Goal: Transaction & Acquisition: Purchase product/service

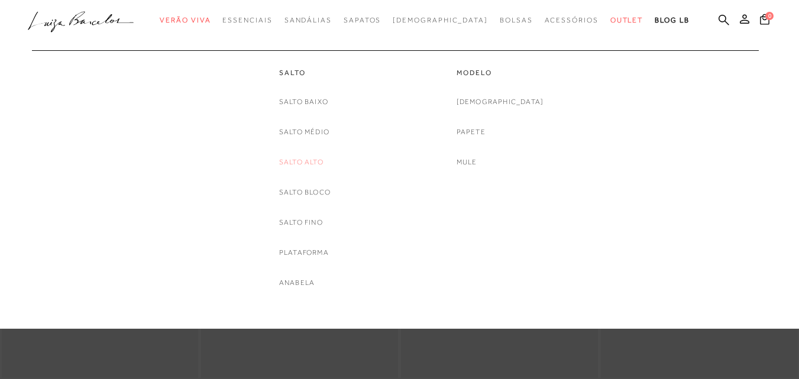
click at [312, 163] on link "Salto Alto" at bounding box center [301, 162] width 44 height 12
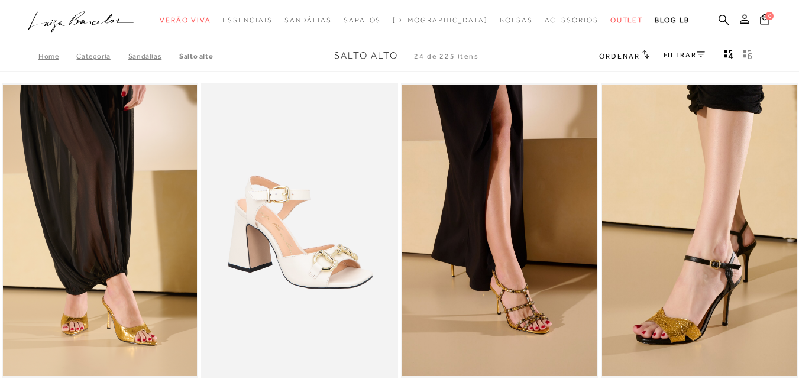
click at [680, 56] on link "FILTRAR" at bounding box center [684, 55] width 41 height 8
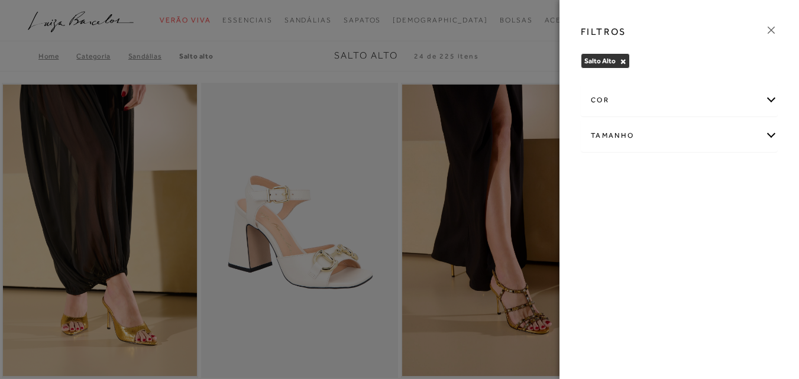
click at [639, 125] on div "Tamanho" at bounding box center [680, 135] width 196 height 31
click at [732, 176] on span "37" at bounding box center [732, 173] width 17 height 9
click at [732, 176] on input "37" at bounding box center [727, 176] width 12 height 12
checkbox input "true"
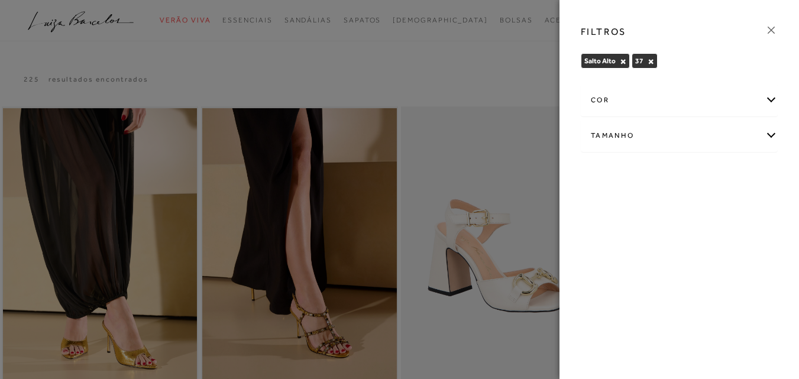
click at [645, 105] on div "cor" at bounding box center [680, 100] width 196 height 31
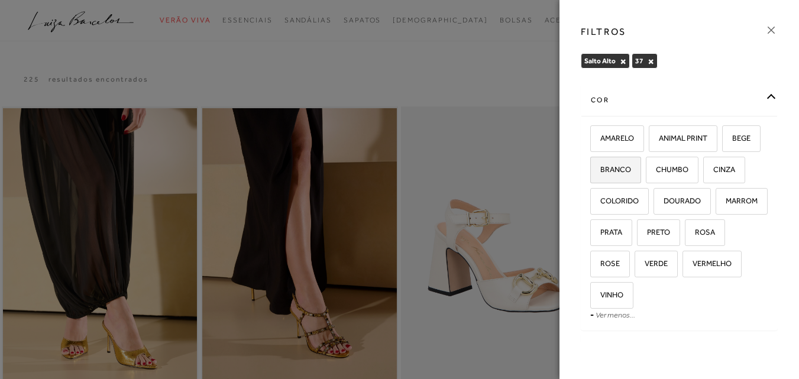
click at [641, 169] on label "BRANCO" at bounding box center [616, 169] width 50 height 25
click at [601, 169] on input "BRANCO" at bounding box center [595, 172] width 12 height 12
checkbox input "true"
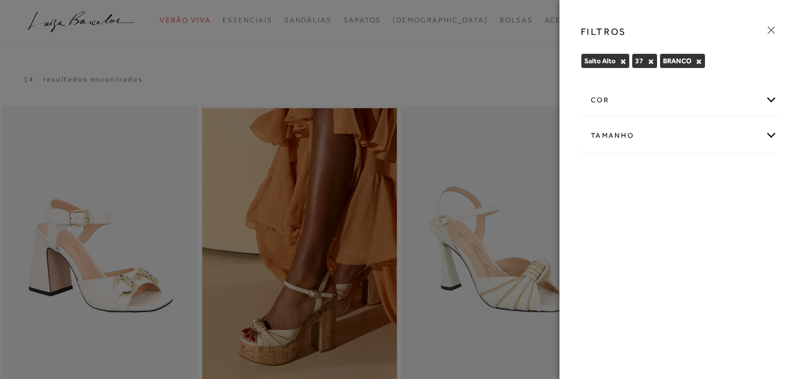
click at [683, 91] on div "cor" at bounding box center [680, 100] width 196 height 31
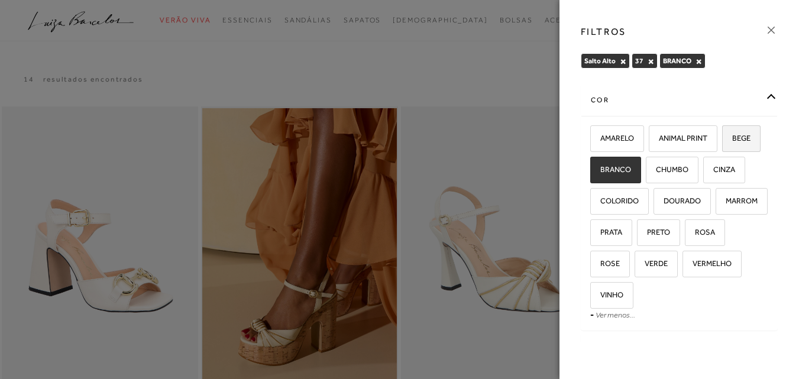
click at [724, 143] on span "BEGE" at bounding box center [737, 138] width 27 height 9
click at [721, 146] on input "BEGE" at bounding box center [727, 140] width 12 height 12
checkbox input "true"
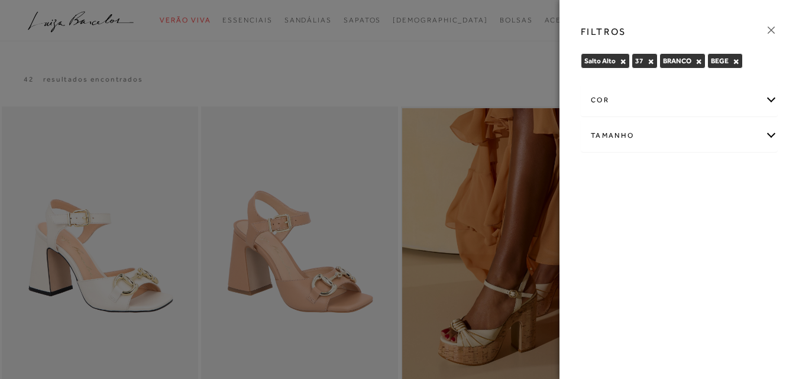
click at [674, 88] on div "cor" at bounding box center [680, 100] width 196 height 31
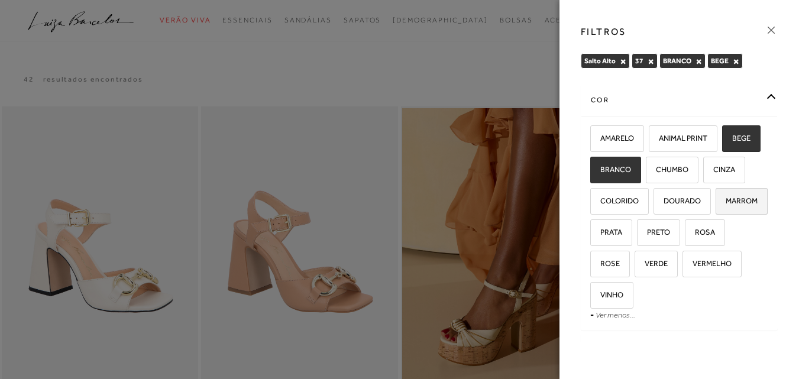
click at [717, 205] on span "MARROM" at bounding box center [737, 200] width 41 height 9
click at [714, 209] on input "MARROM" at bounding box center [720, 203] width 12 height 12
checkbox input "true"
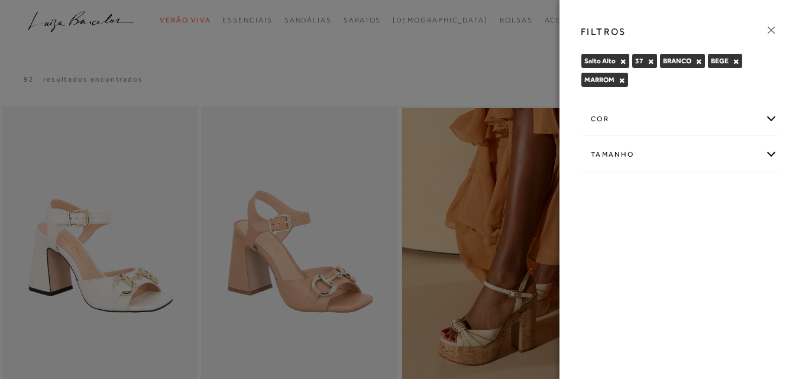
click at [639, 111] on div "cor" at bounding box center [680, 119] width 196 height 31
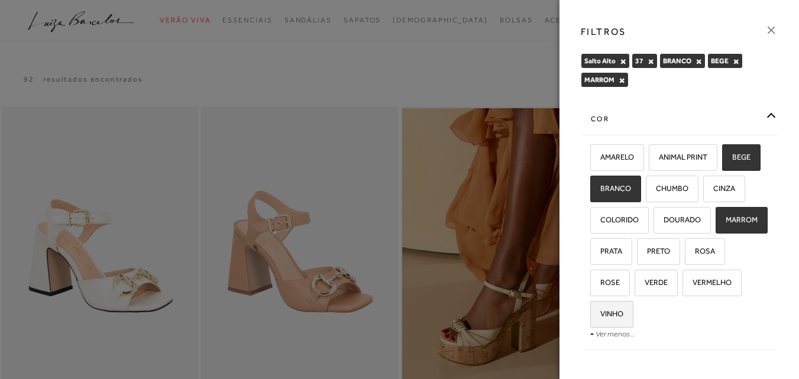
click at [624, 311] on span "VINHO" at bounding box center [608, 313] width 32 height 9
click at [601, 311] on input "VINHO" at bounding box center [595, 316] width 12 height 12
checkbox input "true"
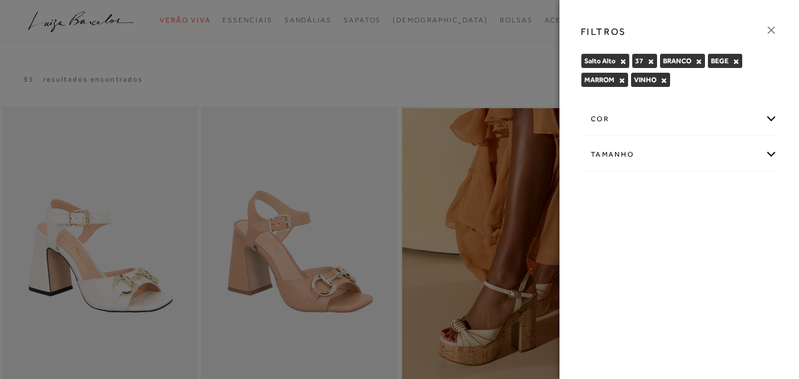
click at [631, 115] on div "cor" at bounding box center [680, 119] width 196 height 31
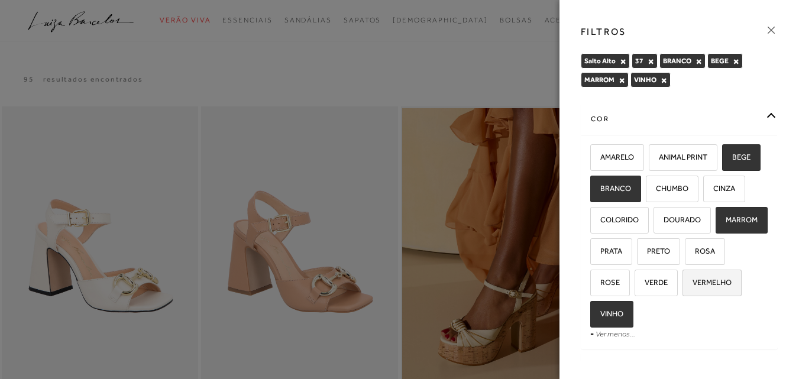
click at [683, 296] on label "VERMELHO" at bounding box center [712, 282] width 58 height 25
click at [681, 291] on input "VERMELHO" at bounding box center [687, 285] width 12 height 12
checkbox input "true"
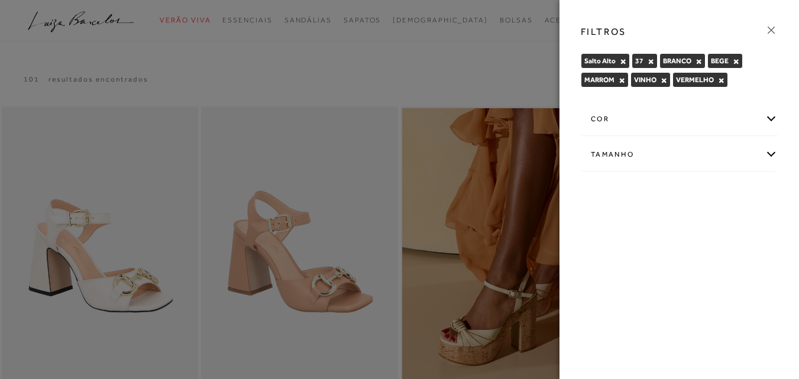
click at [736, 65] on button "×" at bounding box center [736, 61] width 7 height 8
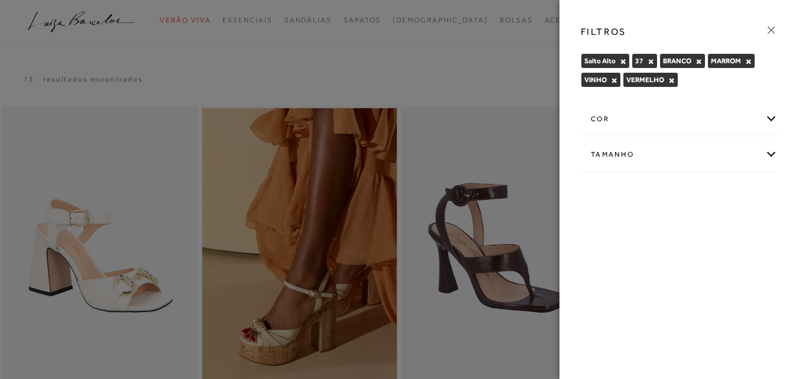
click at [521, 71] on div at bounding box center [399, 189] width 799 height 379
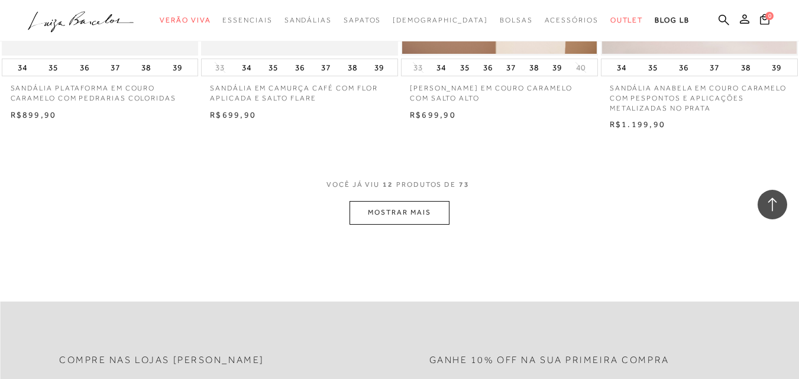
scroll to position [1116, 0]
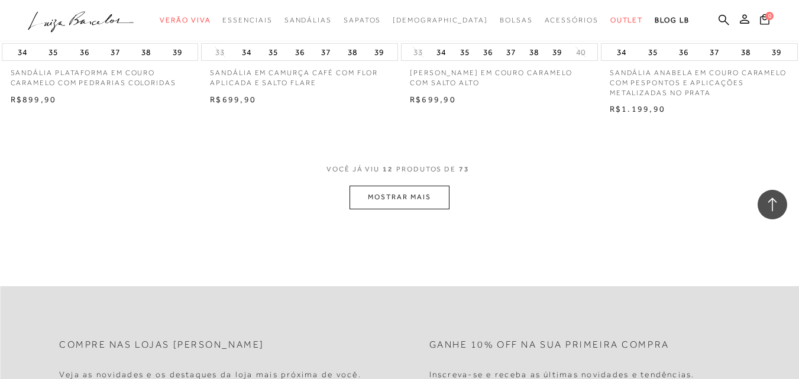
click at [409, 195] on button "MOSTRAR MAIS" at bounding box center [399, 197] width 99 height 23
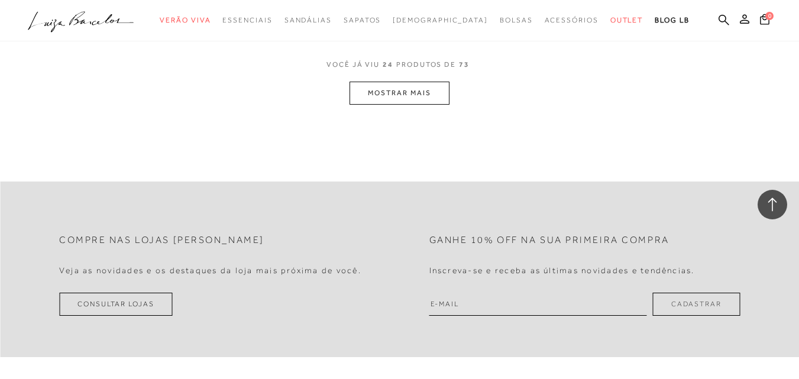
scroll to position [2161, 0]
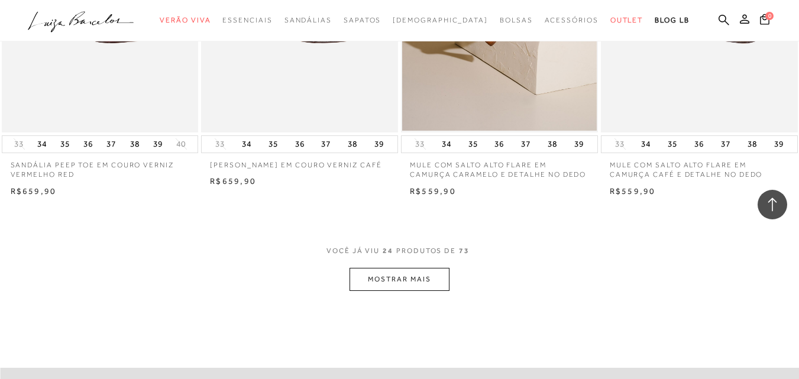
click at [420, 273] on button "MOSTRAR MAIS" at bounding box center [399, 279] width 99 height 23
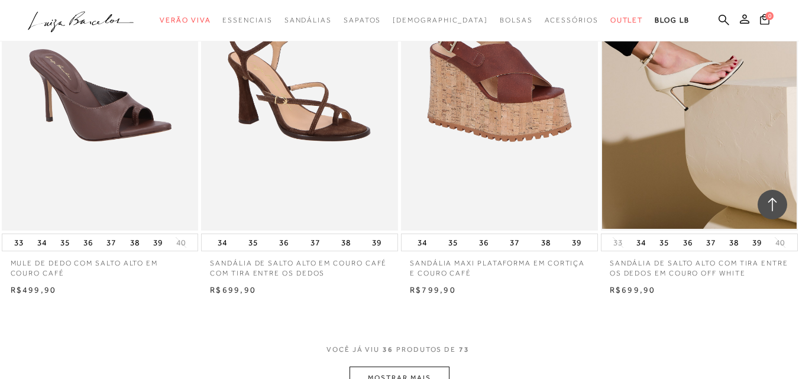
scroll to position [3206, 0]
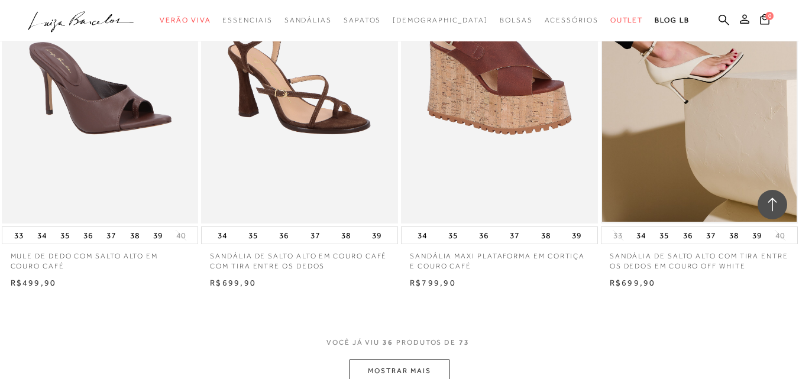
click at [407, 366] on button "MOSTRAR MAIS" at bounding box center [399, 371] width 99 height 23
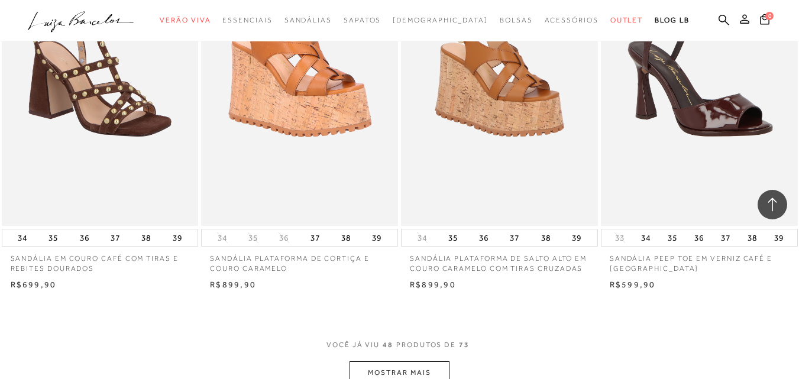
scroll to position [4565, 0]
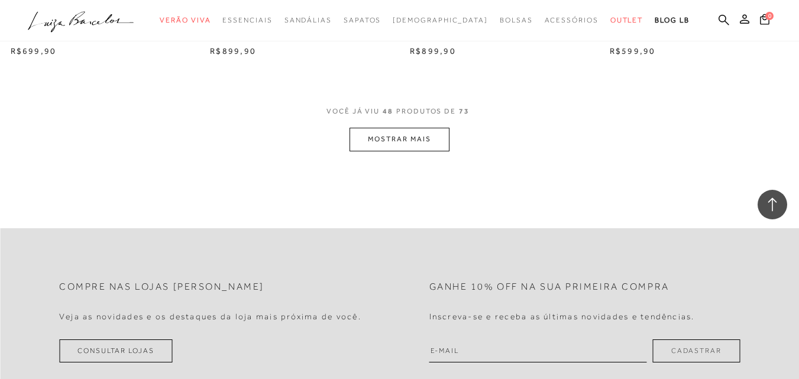
click at [398, 136] on button "MOSTRAR MAIS" at bounding box center [399, 139] width 99 height 23
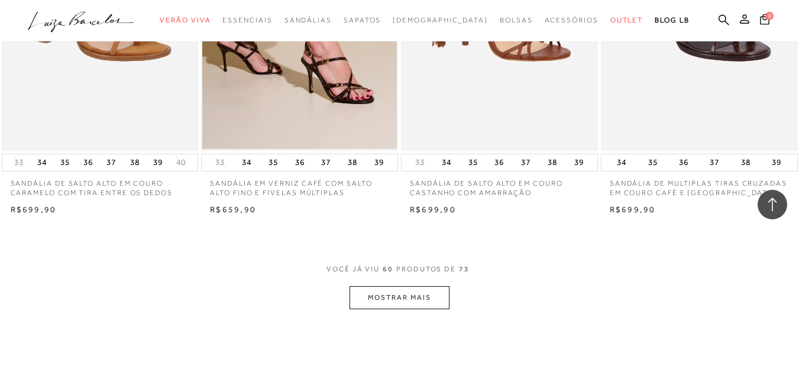
scroll to position [5565, 0]
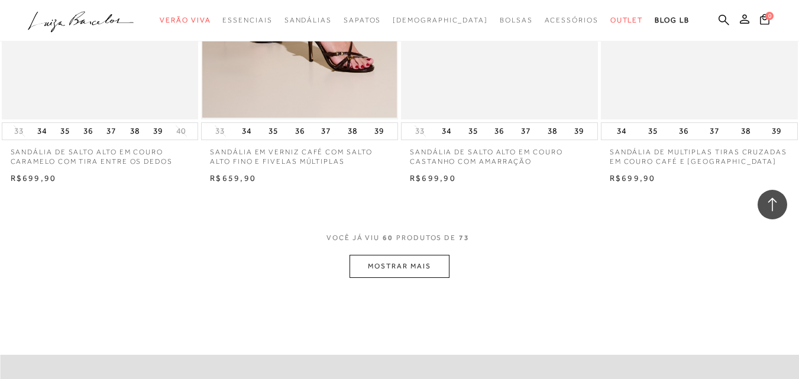
click at [438, 278] on button "MOSTRAR MAIS" at bounding box center [399, 266] width 99 height 23
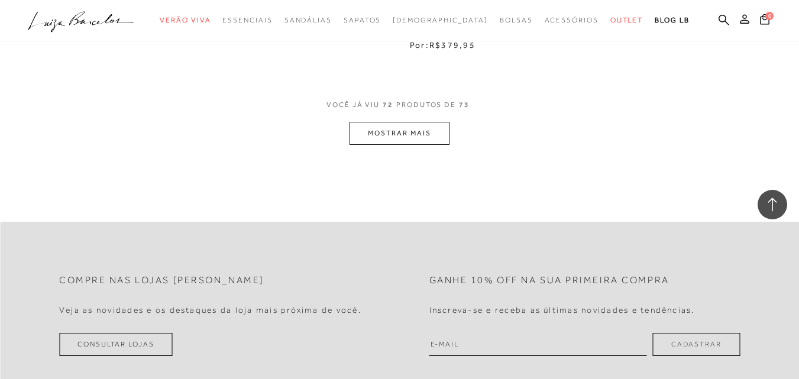
scroll to position [6843, 0]
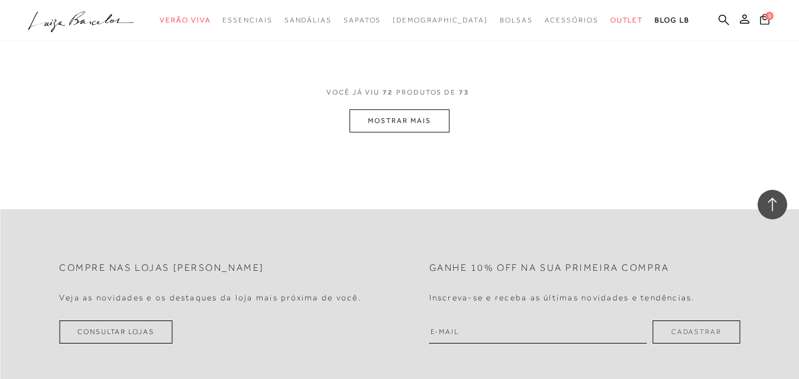
click at [408, 133] on button "MOSTRAR MAIS" at bounding box center [399, 120] width 99 height 23
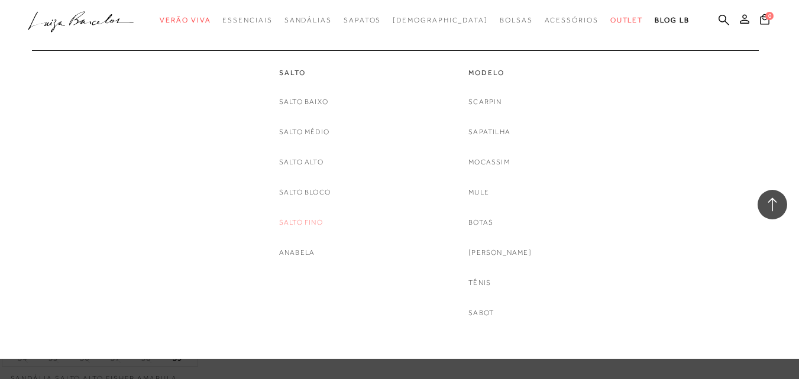
click at [309, 222] on link "Salto fino" at bounding box center [301, 223] width 44 height 12
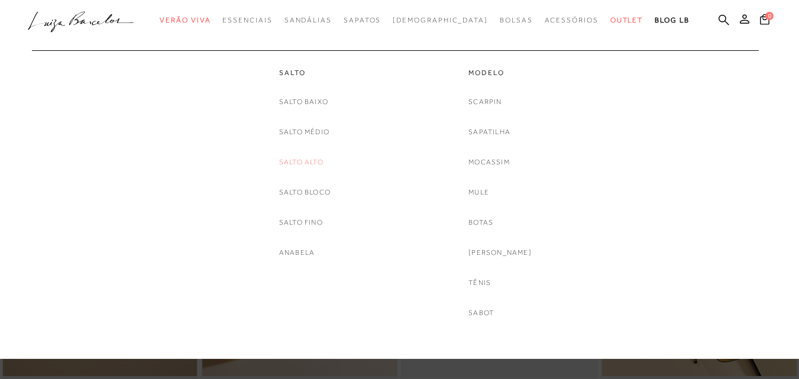
click at [307, 167] on link "Salto Alto" at bounding box center [301, 162] width 44 height 12
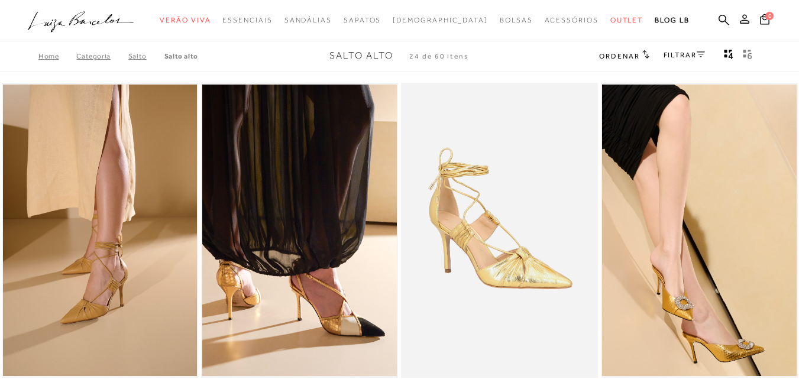
click at [686, 57] on link "FILTRAR" at bounding box center [684, 55] width 41 height 8
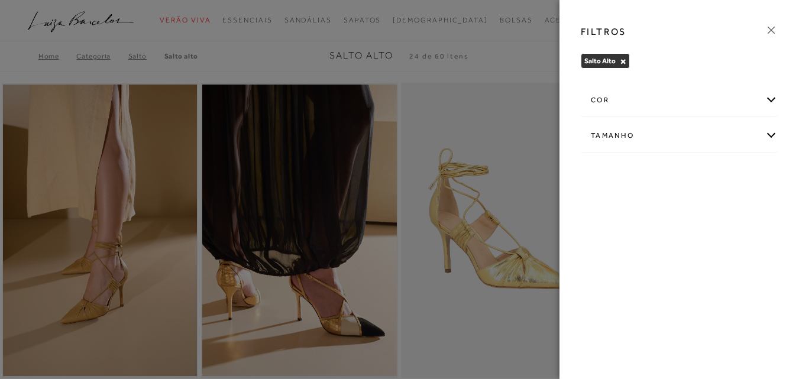
click at [627, 105] on div "cor" at bounding box center [680, 100] width 196 height 31
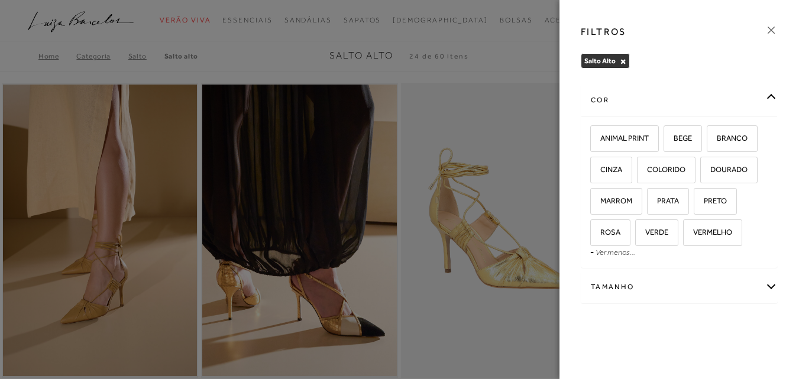
click at [647, 292] on div "Tamanho" at bounding box center [680, 287] width 196 height 31
click at [729, 321] on span "37" at bounding box center [732, 325] width 17 height 9
click at [729, 321] on input "37" at bounding box center [727, 327] width 12 height 12
checkbox input "true"
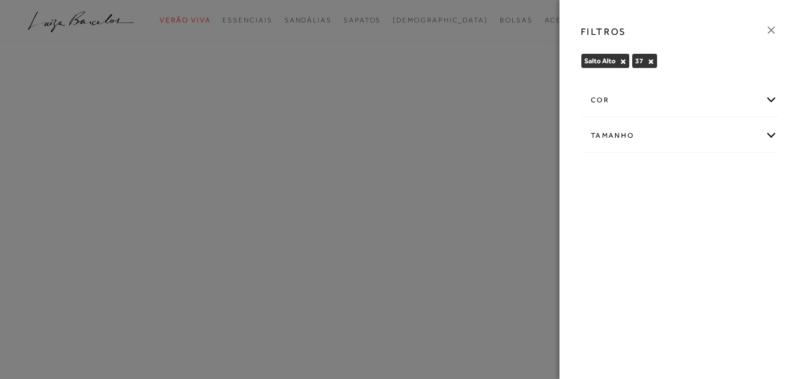
click at [663, 100] on div "cor" at bounding box center [680, 100] width 196 height 31
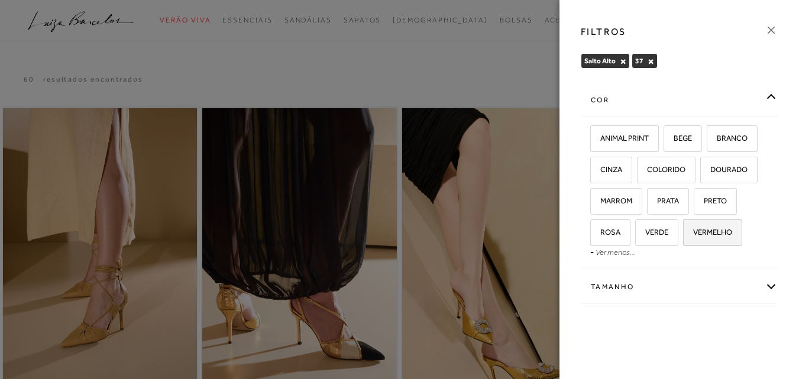
click at [710, 233] on span "VERMELHO" at bounding box center [709, 232] width 48 height 9
click at [693, 233] on input "VERMELHO" at bounding box center [688, 234] width 12 height 12
checkbox input "true"
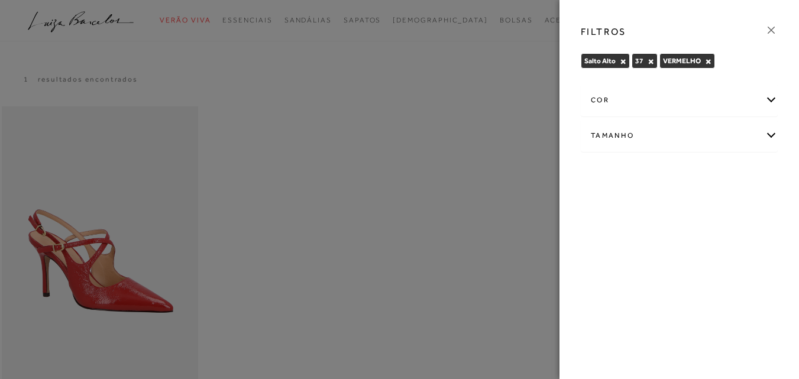
click at [637, 97] on div "cor" at bounding box center [680, 100] width 196 height 31
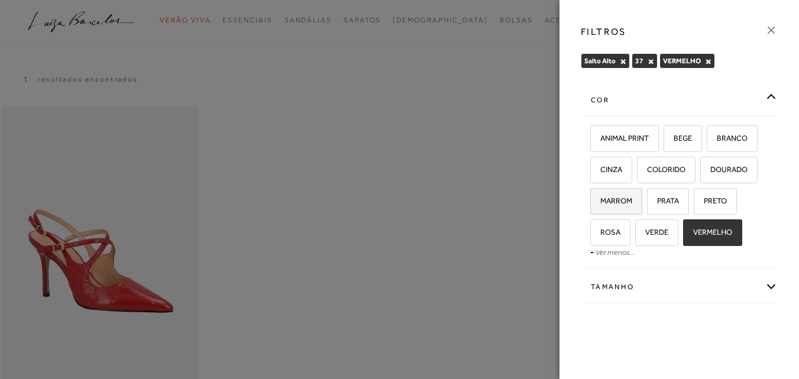
click at [609, 209] on label "MARROM" at bounding box center [616, 201] width 51 height 25
click at [601, 209] on input "MARROM" at bounding box center [595, 203] width 12 height 12
checkbox input "true"
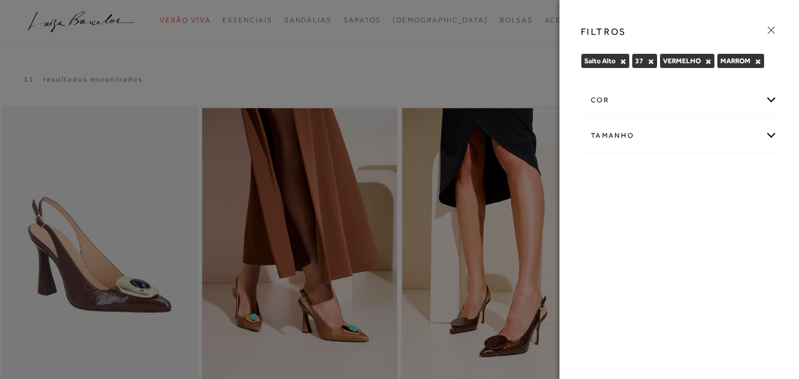
click at [620, 95] on div "cor" at bounding box center [680, 100] width 196 height 31
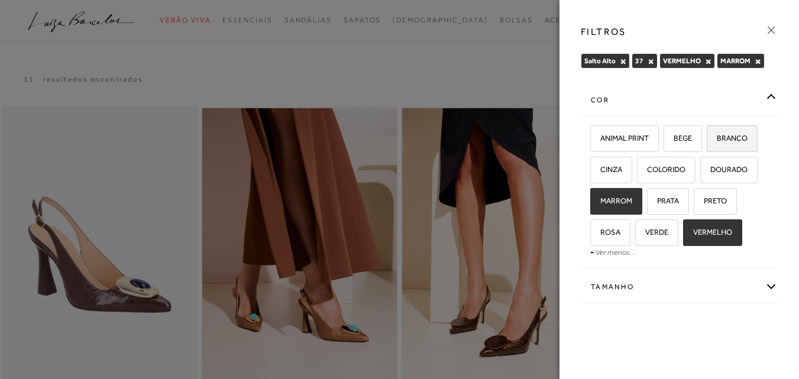
click at [735, 137] on span "BRANCO" at bounding box center [728, 138] width 40 height 9
click at [717, 137] on input "BRANCO" at bounding box center [711, 140] width 12 height 12
checkbox input "true"
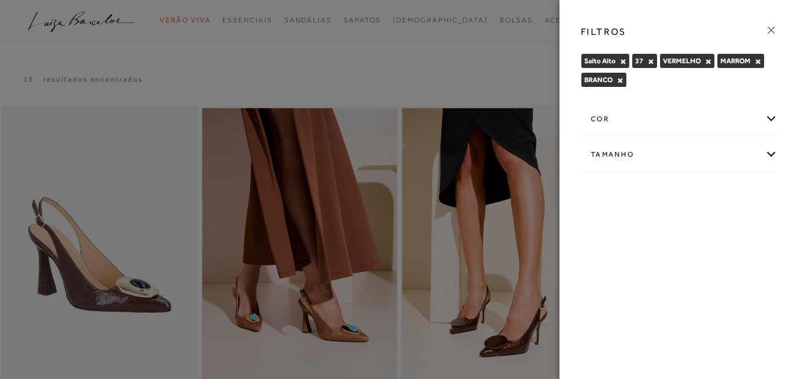
click at [529, 80] on div at bounding box center [399, 189] width 799 height 379
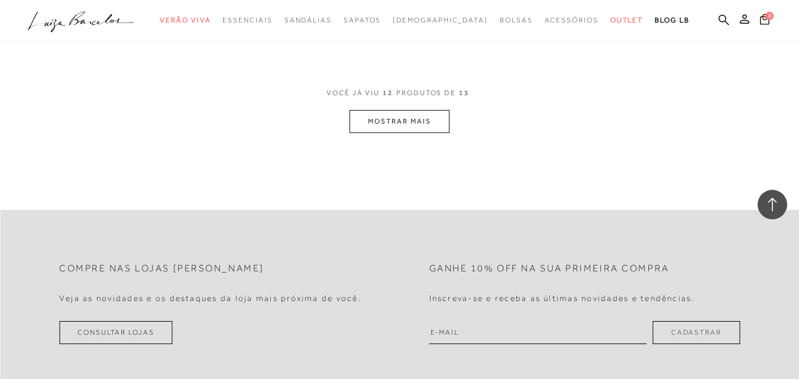
scroll to position [1216, 0]
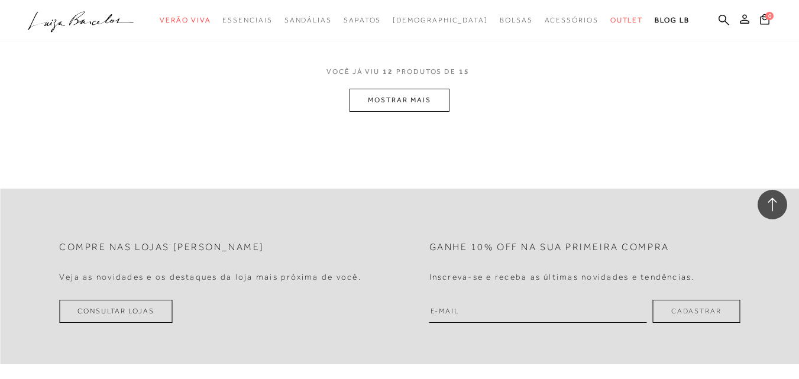
click at [429, 110] on button "MOSTRAR MAIS" at bounding box center [399, 100] width 99 height 23
